Goal: Task Accomplishment & Management: Manage account settings

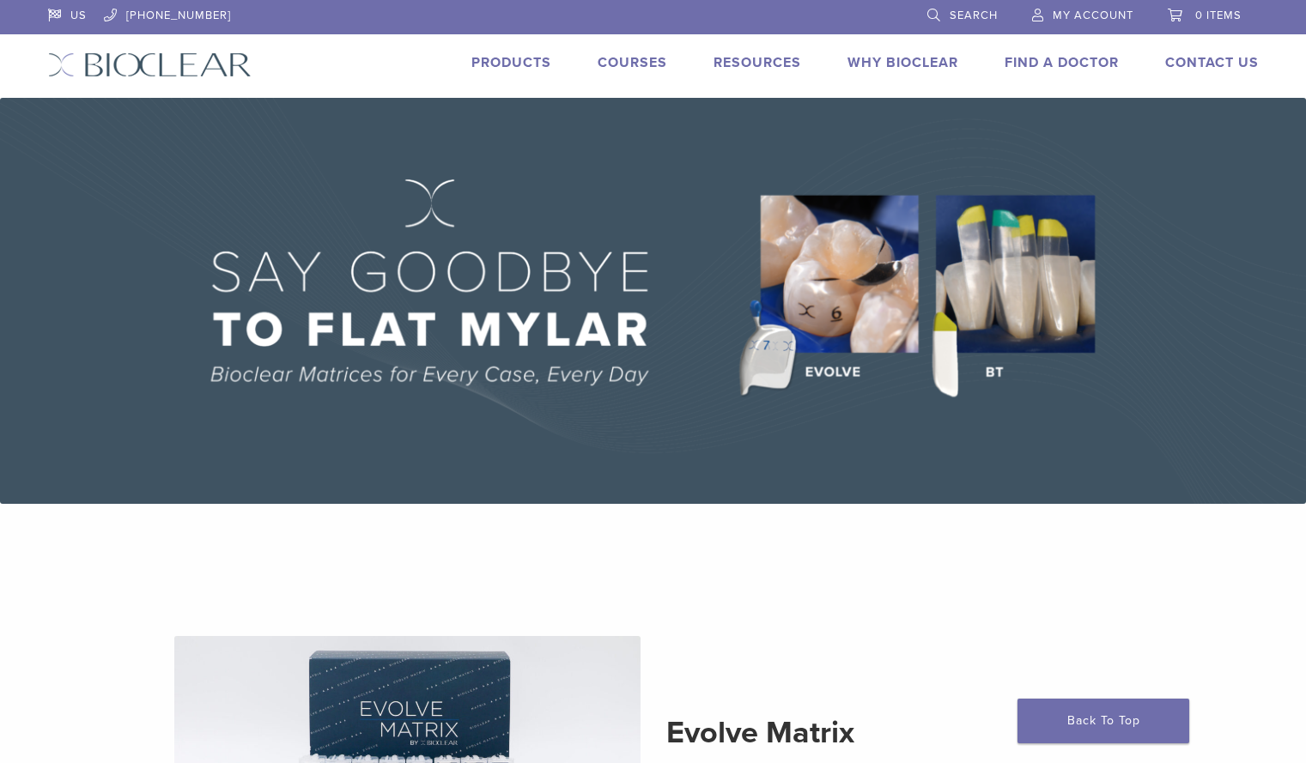
click at [848, 26] on li "My Account" at bounding box center [1083, 16] width 136 height 32
click at [848, 10] on span "My Account" at bounding box center [1093, 16] width 81 height 14
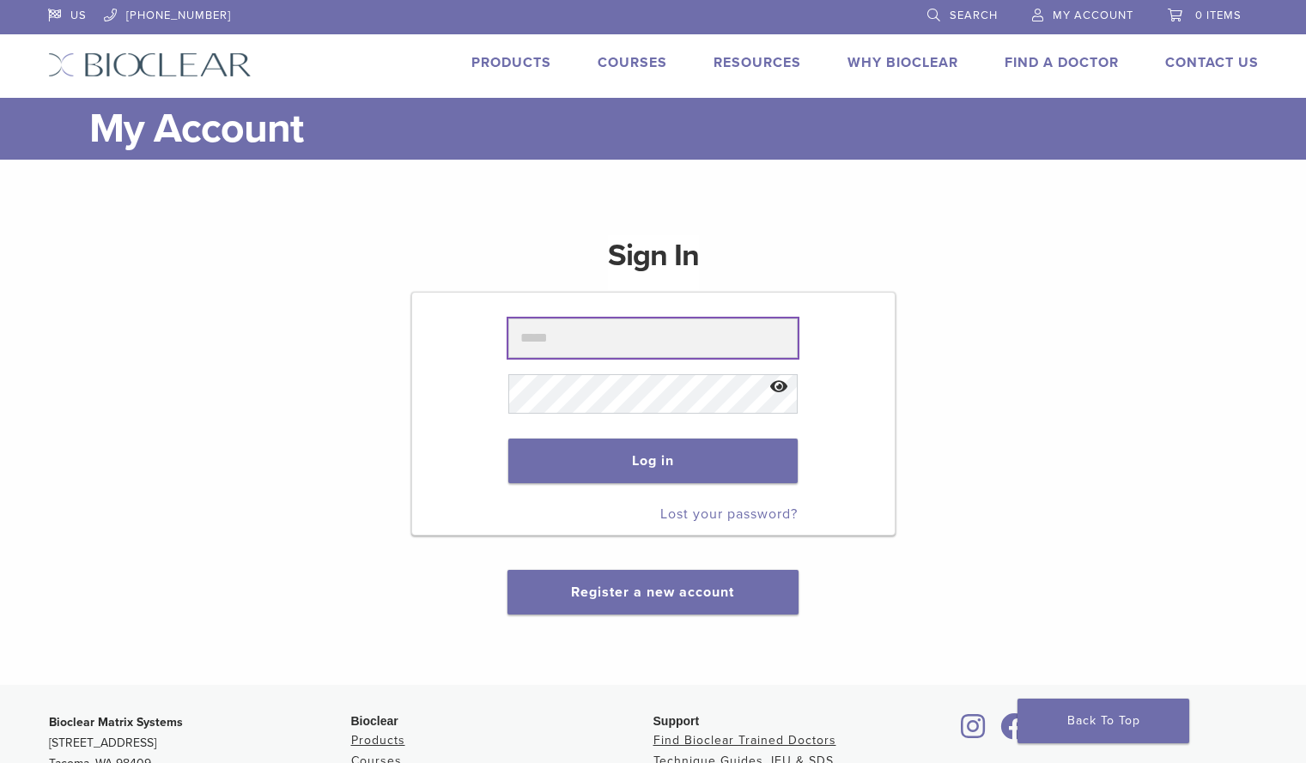
click at [573, 336] on input "text" at bounding box center [652, 339] width 289 height 40
type input "**********"
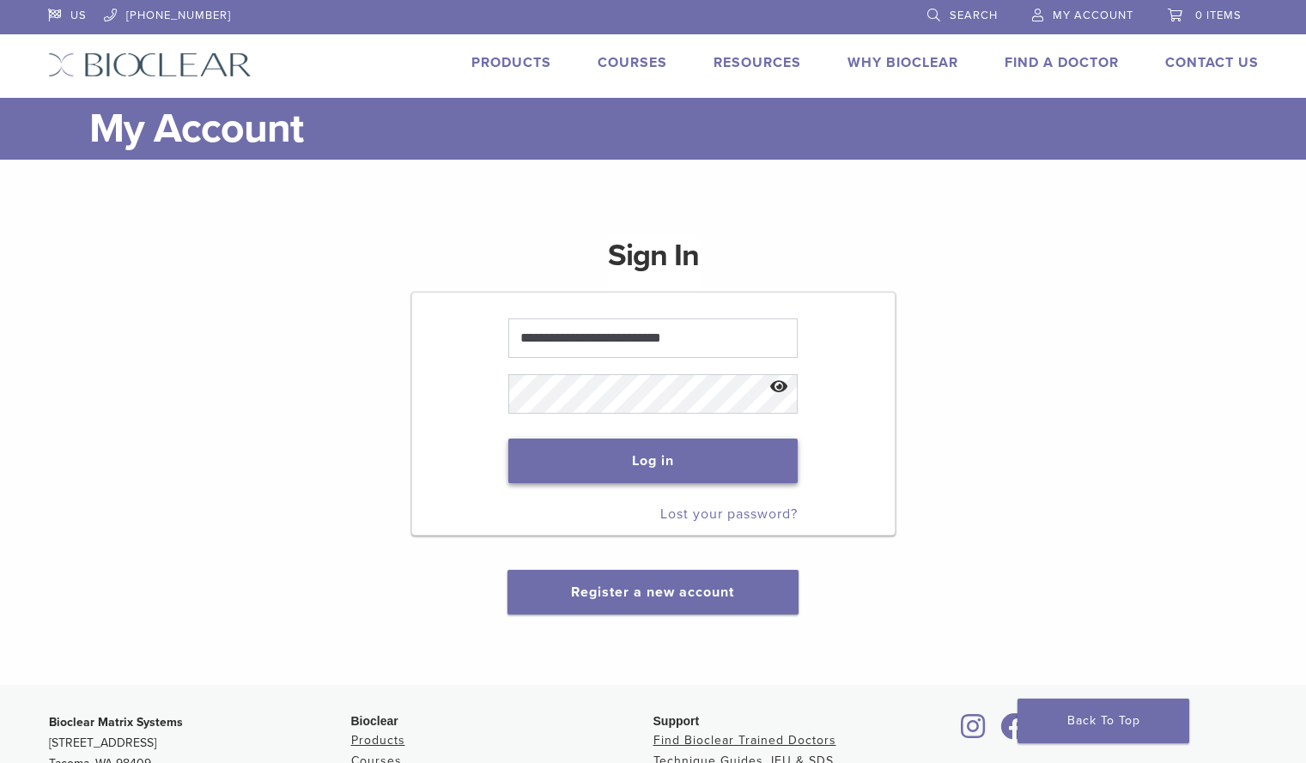
click at [581, 453] on button "Log in" at bounding box center [652, 461] width 289 height 45
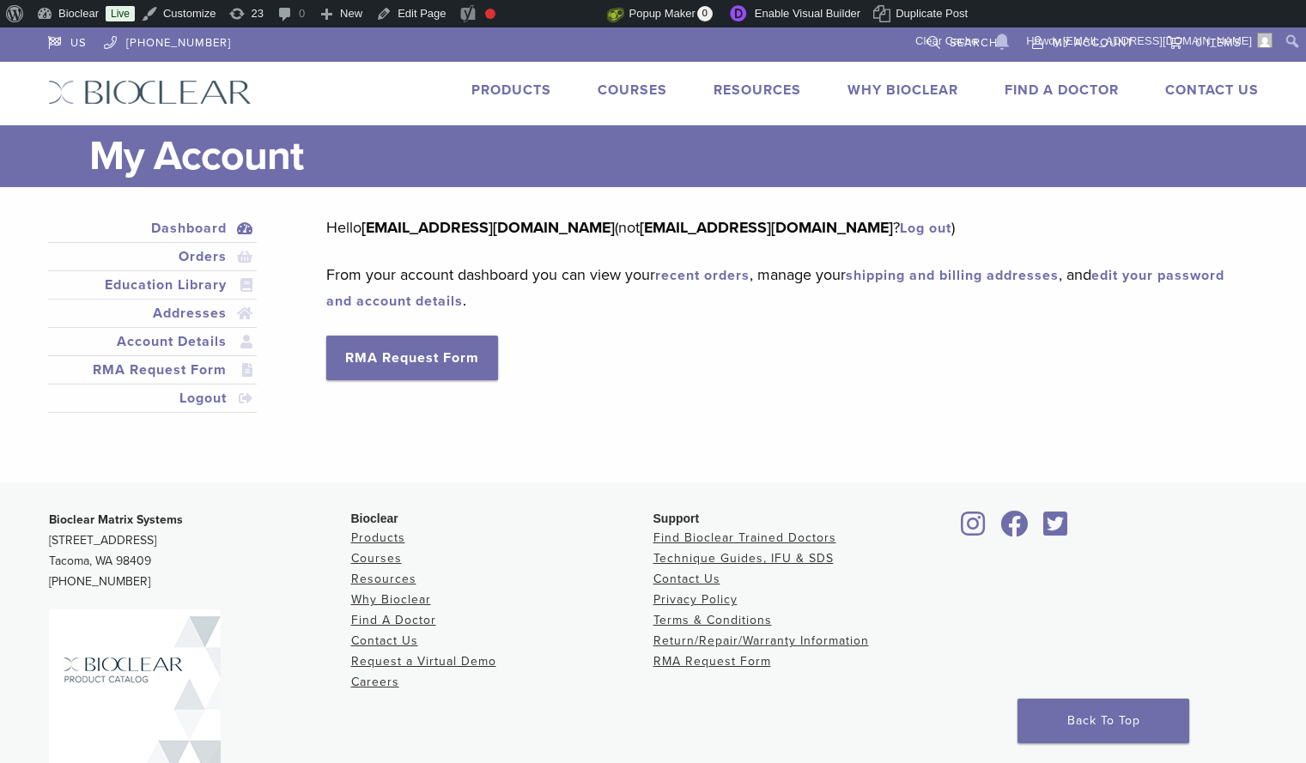
click at [213, 228] on link "Dashboard" at bounding box center [153, 228] width 203 height 21
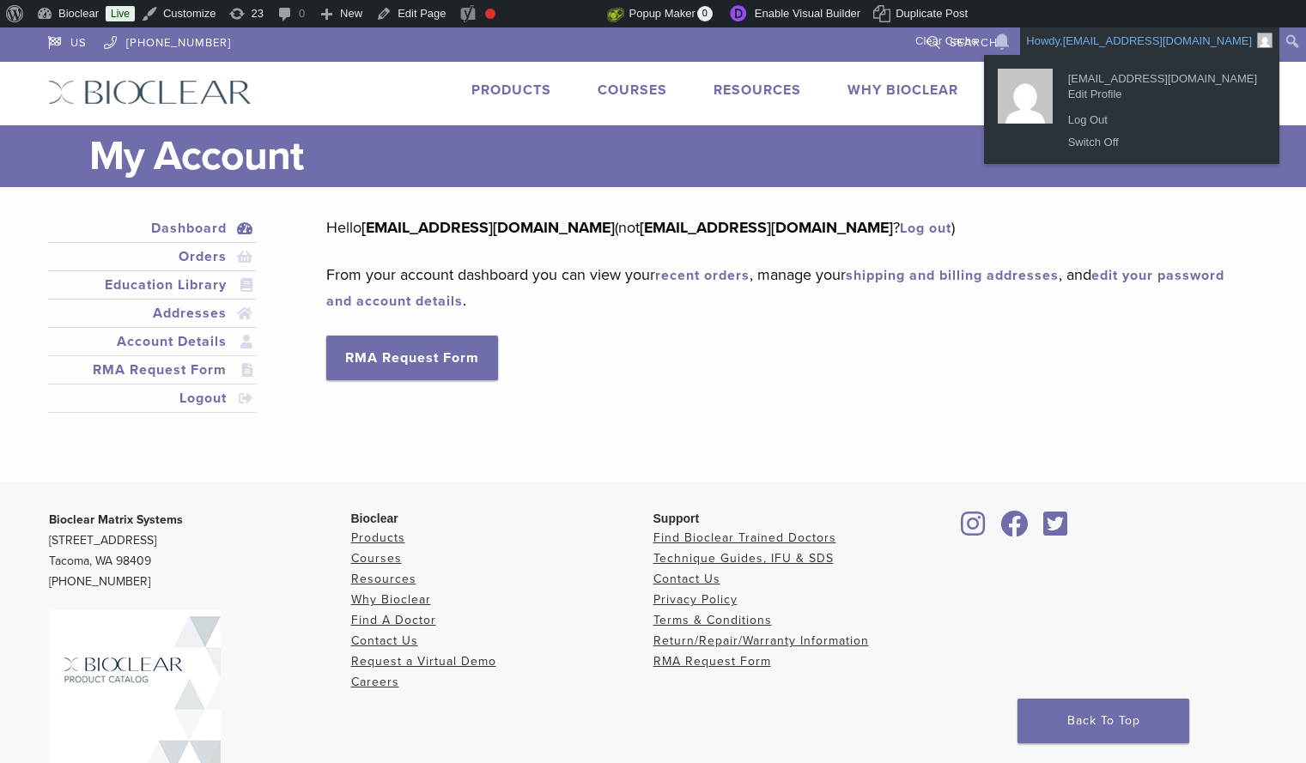
click at [1091, 43] on link "Howdy, nicholed@bioclearmatrix.com" at bounding box center [1149, 40] width 259 height 27
